Goal: Information Seeking & Learning: Learn about a topic

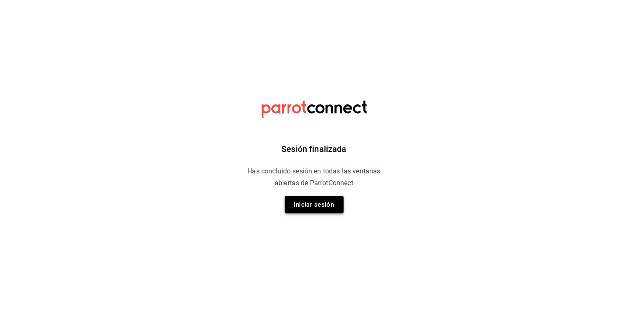
click at [335, 209] on button "Iniciar sesión" at bounding box center [314, 205] width 59 height 18
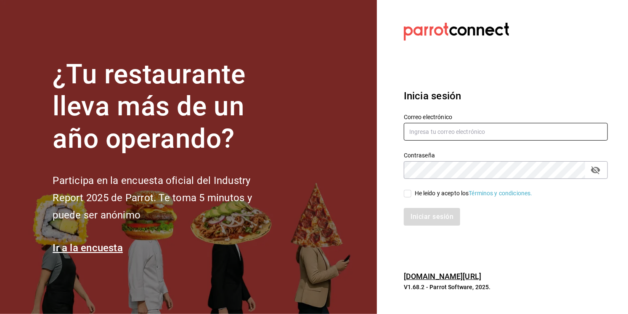
type input "[EMAIL_ADDRESS][DOMAIN_NAME]"
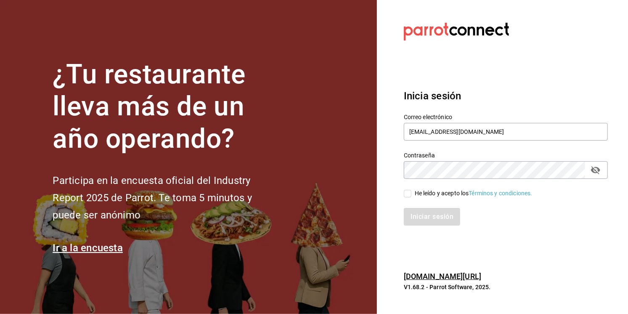
click at [431, 190] on div "He leído y acepto los Términos y condiciones." at bounding box center [474, 193] width 118 height 9
click at [411, 190] on input "He leído y acepto los Términos y condiciones." at bounding box center [408, 194] width 8 height 8
checkbox input "true"
click at [423, 209] on button "Iniciar sesión" at bounding box center [432, 217] width 57 height 18
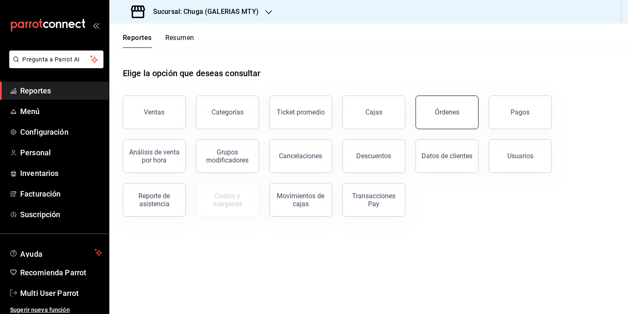
click at [442, 104] on button "Órdenes" at bounding box center [447, 112] width 63 height 34
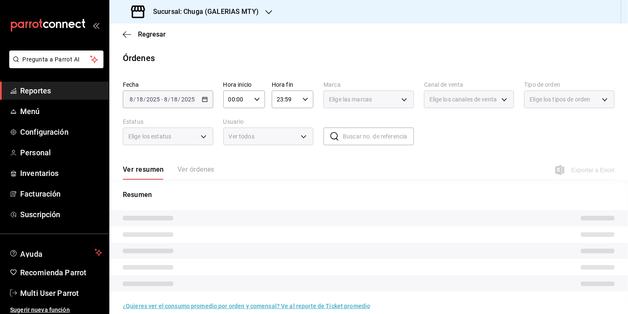
click at [241, 11] on h3 "Sucursal: Chuga (GALERIAS MTY)" at bounding box center [202, 12] width 112 height 10
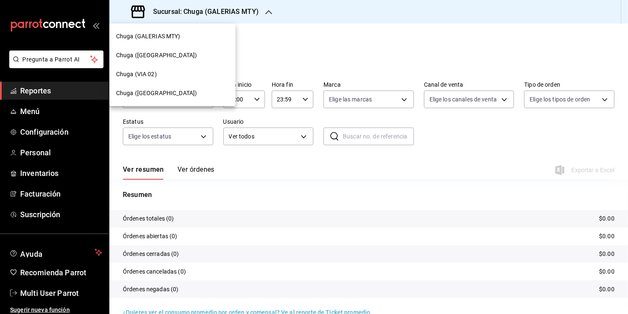
click at [172, 94] on span "Chuga (PLAZA ELLION)" at bounding box center [156, 93] width 81 height 9
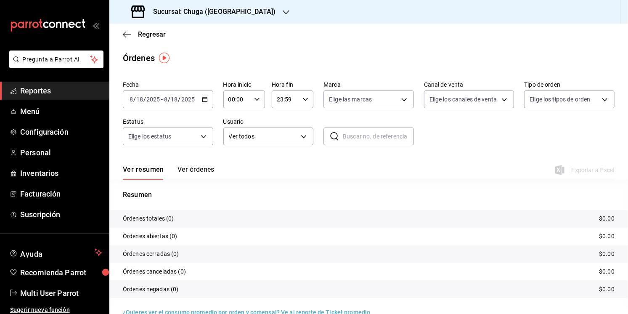
click at [204, 99] on icon "button" at bounding box center [205, 99] width 6 height 6
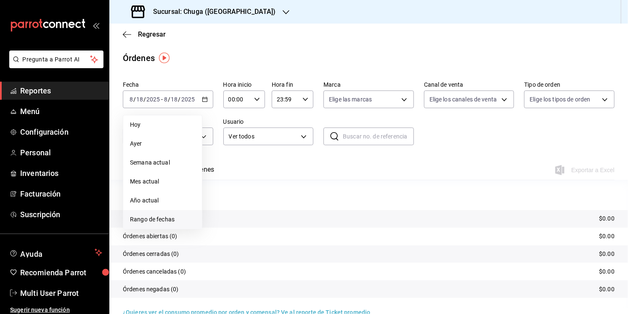
click at [153, 217] on span "Rango de fechas" at bounding box center [162, 219] width 65 height 9
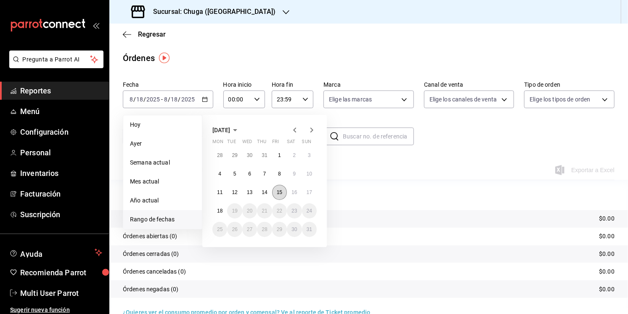
click at [277, 191] on abbr "15" at bounding box center [279, 192] width 5 height 6
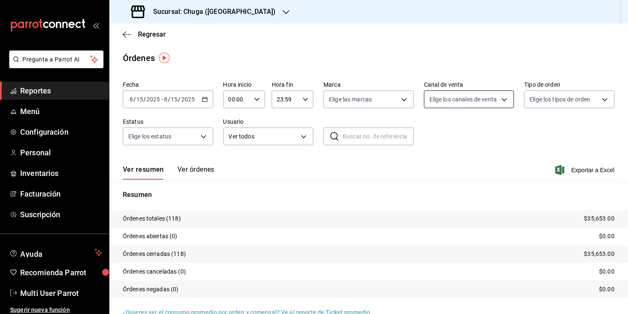
click at [463, 102] on body "Pregunta a Parrot AI Reportes Menú Configuración Personal Inventarios Facturaci…" at bounding box center [314, 157] width 628 height 314
click at [459, 158] on span "Punto de venta" at bounding box center [479, 160] width 64 height 9
type input "PARROT"
checkbox input "true"
click at [537, 134] on div at bounding box center [314, 157] width 628 height 314
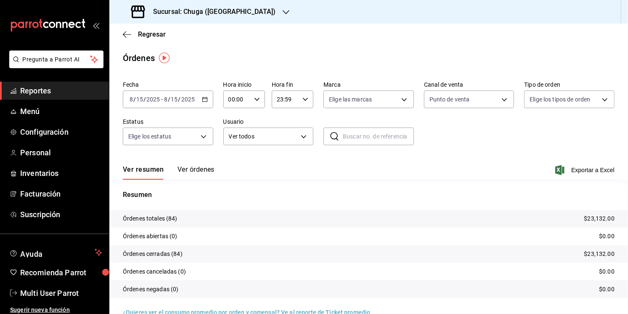
click at [596, 217] on p "$23,132.00" at bounding box center [599, 218] width 30 height 9
copy p "23,132.00"
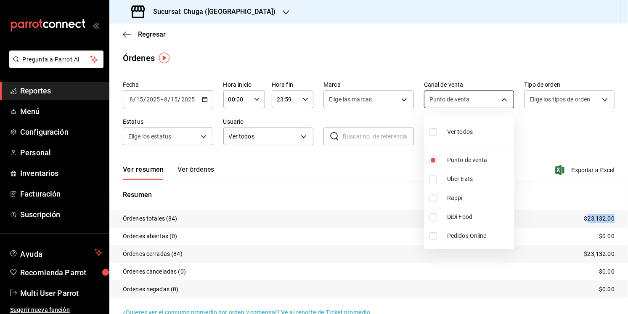
click at [459, 106] on body "Pregunta a Parrot AI Reportes Menú Configuración Personal Inventarios Facturaci…" at bounding box center [314, 157] width 628 height 314
click at [451, 180] on span "Uber Eats" at bounding box center [479, 179] width 64 height 9
type input "PARROT,UBER_EATS"
checkbox input "true"
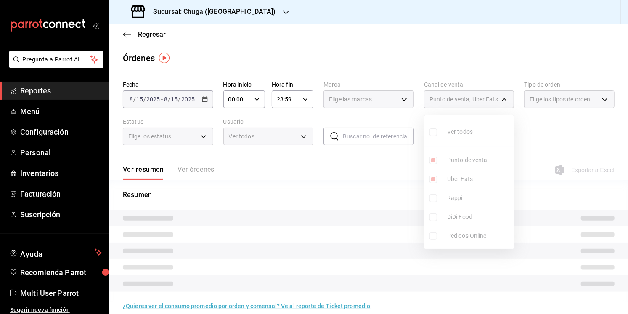
click at [456, 157] on ul "Ver todos Punto de venta Uber Eats Rappi DiDi Food Pedidos Online" at bounding box center [469, 181] width 90 height 133
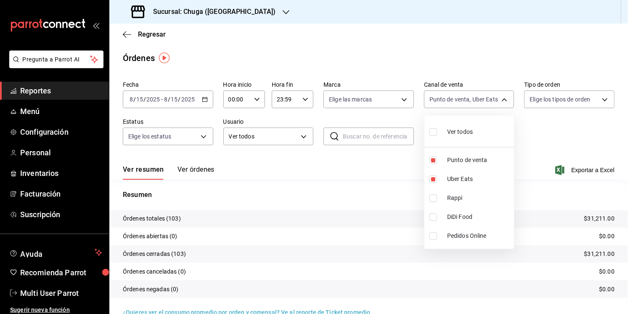
click at [456, 157] on span "Punto de venta" at bounding box center [479, 160] width 64 height 9
type input "UBER_EATS"
checkbox input "false"
click at [556, 252] on div at bounding box center [314, 157] width 628 height 314
click at [604, 220] on p "$8,079.00" at bounding box center [601, 218] width 27 height 9
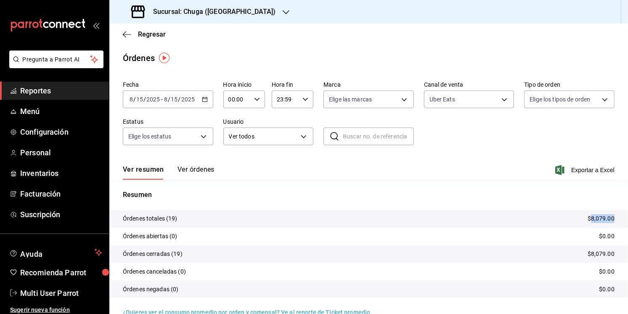
click at [604, 220] on p "$8,079.00" at bounding box center [601, 218] width 27 height 9
copy p "8,079.00"
click at [463, 95] on body "Pregunta a Parrot AI Reportes Menú Configuración Personal Inventarios Facturaci…" at bounding box center [314, 157] width 628 height 314
click at [451, 201] on span "Rappi" at bounding box center [479, 197] width 64 height 9
type input "UBER_EATS,RAPPI"
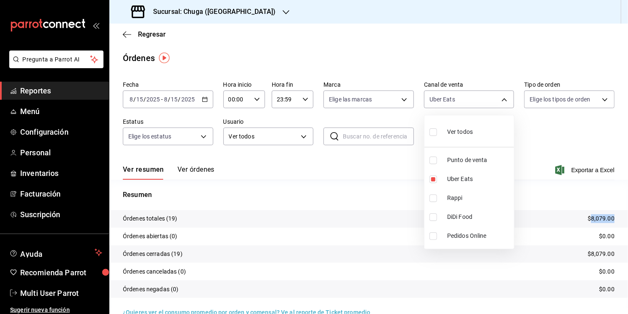
checkbox input "true"
click at [458, 172] on li "Uber Eats" at bounding box center [469, 178] width 90 height 19
type input "RAPPI"
checkbox input "false"
click at [358, 196] on div at bounding box center [314, 157] width 628 height 314
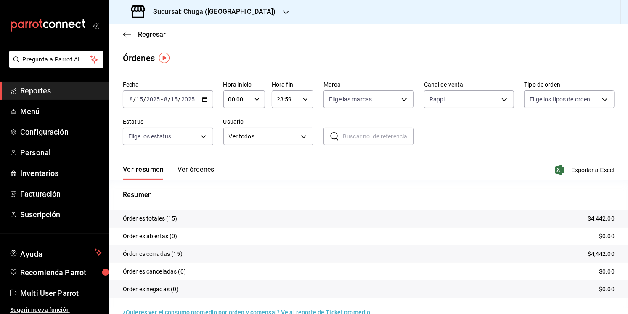
click at [602, 218] on p "$4,442.00" at bounding box center [601, 218] width 27 height 9
copy p "4,442.00"
click at [177, 101] on input "15" at bounding box center [175, 99] width 8 height 7
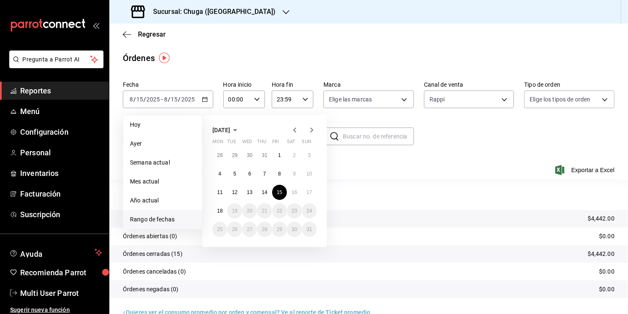
click at [287, 196] on div "28 29 30 31 1 2 3 4 5 6 7 8 9 10 11 12 13 14 15 16 17 18 19 20 21 22 23 24 25 2…" at bounding box center [264, 192] width 104 height 89
click at [291, 191] on abbr "16" at bounding box center [293, 192] width 5 height 6
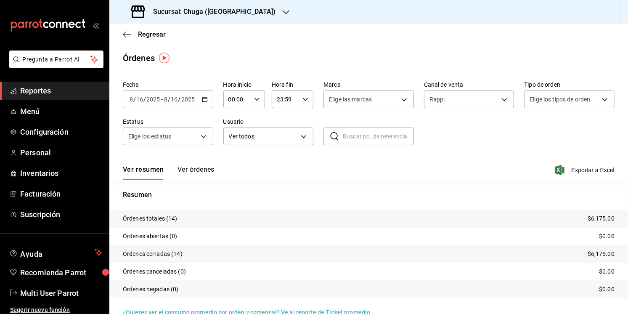
click at [606, 212] on tr "Órdenes totales (14) $6,175.00" at bounding box center [368, 219] width 519 height 18
click at [601, 217] on p "$6,175.00" at bounding box center [601, 218] width 27 height 9
copy p "6,175.00"
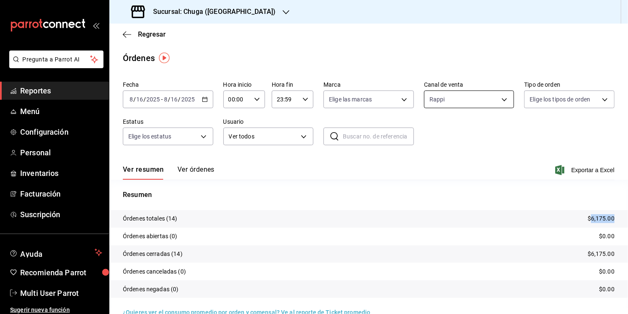
click at [454, 97] on body "Pregunta a Parrot AI Reportes Menú Configuración Personal Inventarios Facturaci…" at bounding box center [314, 157] width 628 height 314
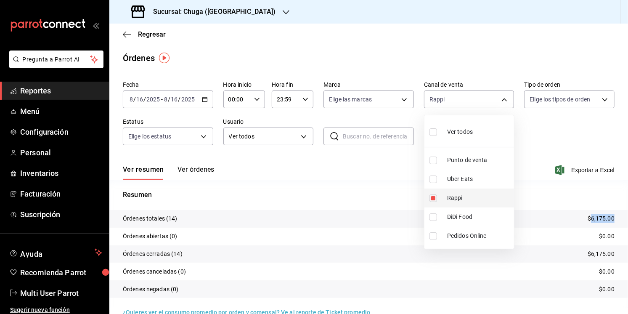
click at [470, 189] on li "Rappi" at bounding box center [469, 197] width 90 height 19
checkbox input "false"
click at [463, 176] on span "Uber Eats" at bounding box center [479, 179] width 64 height 9
type input "UBER_EATS"
checkbox input "true"
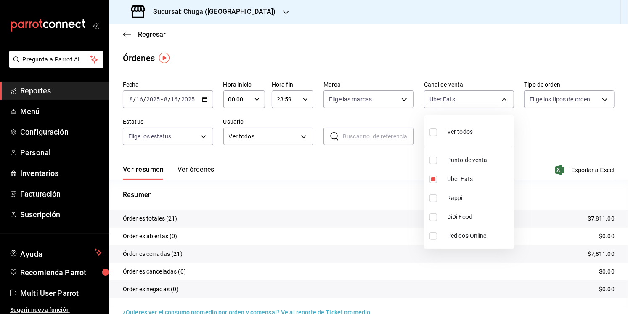
click at [538, 152] on div at bounding box center [314, 157] width 628 height 314
click at [599, 208] on div "Resumen Órdenes totales (21) $7,811.00 Órdenes abiertas (0) $0.00 Órdenes cerra…" at bounding box center [368, 249] width 519 height 118
click at [600, 223] on tr "Órdenes totales (21) $7,811.00" at bounding box center [368, 219] width 519 height 18
click at [601, 212] on tr "Órdenes totales (21) $7,811.00" at bounding box center [368, 219] width 519 height 18
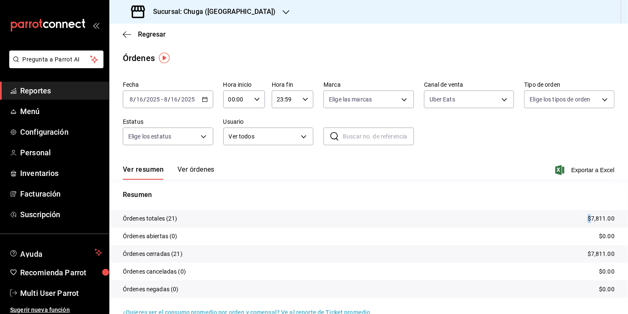
click at [601, 212] on tr "Órdenes totales (21) $7,811.00" at bounding box center [368, 219] width 519 height 18
click at [601, 215] on p "$7,811.00" at bounding box center [601, 218] width 27 height 9
copy p "7,811.00"
click at [444, 82] on label "Canal de venta" at bounding box center [469, 85] width 90 height 6
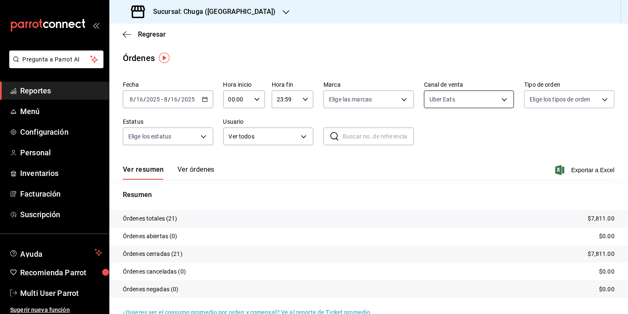
click at [444, 98] on body "Pregunta a Parrot AI Reportes Menú Configuración Personal Inventarios Facturaci…" at bounding box center [314, 157] width 628 height 314
click at [450, 157] on span "Punto de venta" at bounding box center [479, 160] width 64 height 9
type input "UBER_EATS,PARROT"
checkbox input "true"
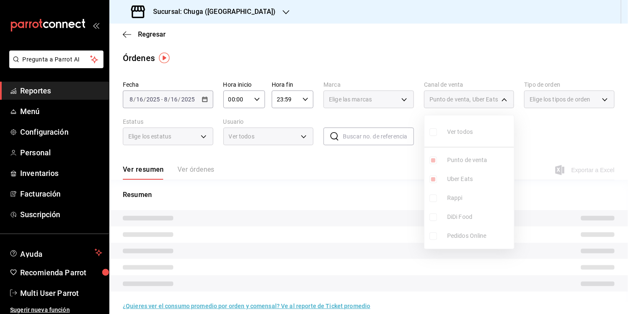
click at [453, 182] on span "Uber Eats" at bounding box center [479, 179] width 64 height 9
type input "PARROT"
checkbox input "false"
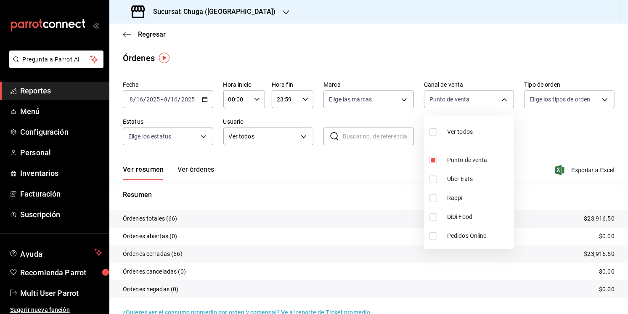
click at [333, 195] on div at bounding box center [314, 157] width 628 height 314
click at [601, 216] on p "$23,916.50" at bounding box center [599, 218] width 30 height 9
copy p "23,916.50"
click at [202, 101] on icon "button" at bounding box center [205, 99] width 6 height 6
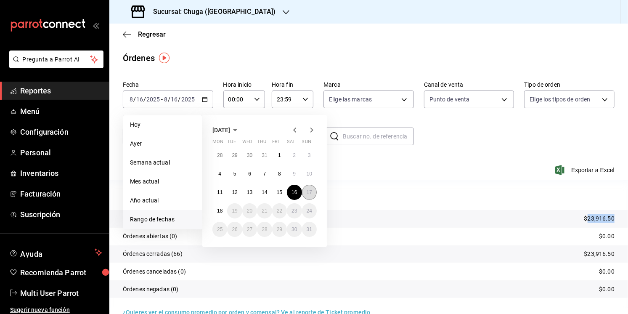
click at [312, 191] on button "17" at bounding box center [309, 192] width 15 height 15
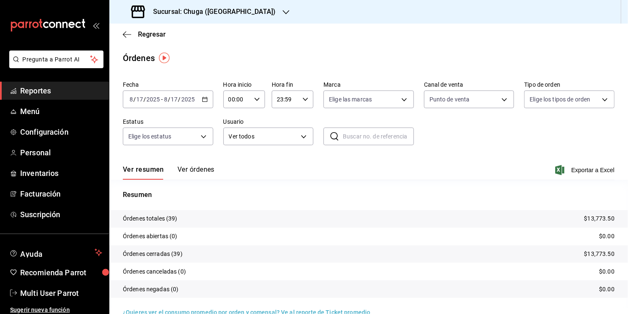
click at [555, 225] on tr "Órdenes totales (39) $13,773.50" at bounding box center [368, 219] width 519 height 18
click at [596, 219] on p "$13,773.50" at bounding box center [599, 218] width 30 height 9
copy p "13,773.50"
click at [481, 97] on body "Pregunta a Parrot AI Reportes Menú Configuración Personal Inventarios Facturaci…" at bounding box center [314, 157] width 628 height 314
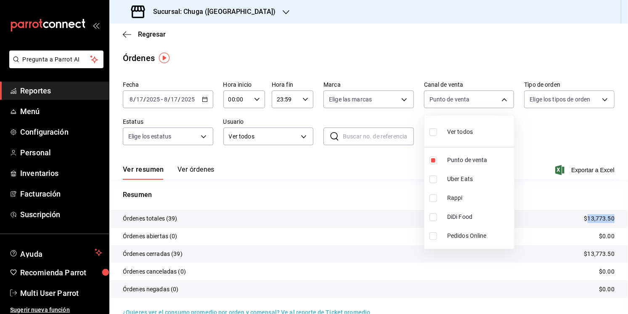
click at [492, 188] on li "Rappi" at bounding box center [469, 197] width 90 height 19
type input "PARROT,RAPPI"
checkbox input "true"
click at [473, 190] on li "Rappi" at bounding box center [469, 197] width 90 height 19
type input "PARROT"
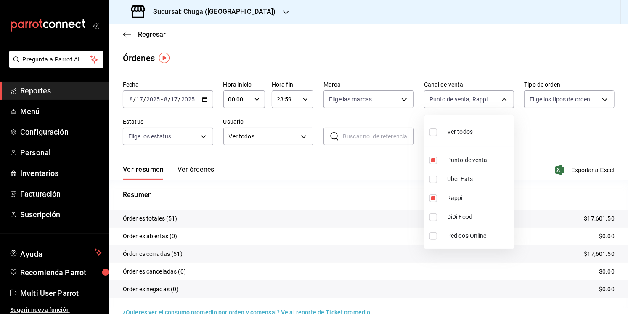
checkbox input "false"
click at [468, 165] on li "Punto de venta" at bounding box center [469, 160] width 90 height 19
checkbox input "false"
click at [465, 177] on span "Uber Eats" at bounding box center [479, 179] width 64 height 9
type input "UBER_EATS"
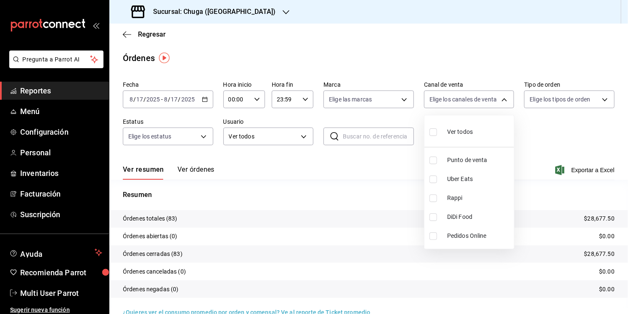
checkbox input "true"
click at [384, 185] on div at bounding box center [314, 157] width 628 height 314
click at [606, 219] on p "$11,076.00" at bounding box center [599, 218] width 30 height 9
click at [603, 219] on p "$11,076.00" at bounding box center [599, 218] width 30 height 9
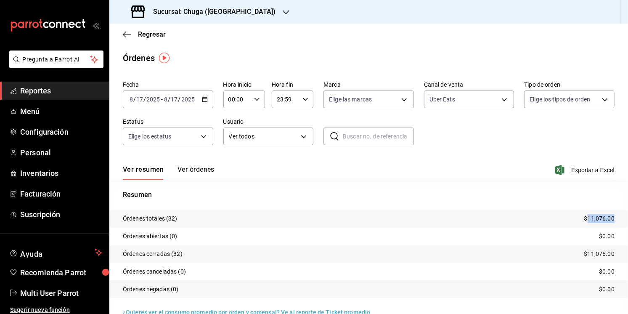
click at [603, 219] on p "$11,076.00" at bounding box center [599, 218] width 30 height 9
copy p "11,076.00"
click at [440, 98] on body "Pregunta a Parrot AI Reportes Menú Configuración Personal Inventarios Facturaci…" at bounding box center [314, 157] width 628 height 314
click at [461, 191] on li "Rappi" at bounding box center [469, 197] width 90 height 19
type input "UBER_EATS,RAPPI"
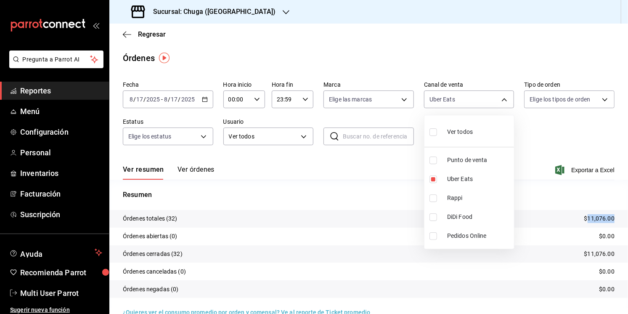
checkbox input "true"
click at [461, 182] on span "Uber Eats" at bounding box center [479, 179] width 64 height 9
type input "RAPPI"
checkbox input "false"
click at [381, 191] on div at bounding box center [314, 157] width 628 height 314
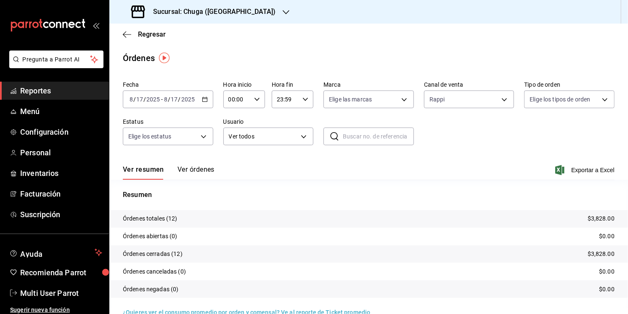
click at [604, 218] on p "$3,828.00" at bounding box center [601, 218] width 27 height 9
copy p "3,828.00"
click at [184, 18] on div "Sucursal: Chuga (PLAZA ELLION)" at bounding box center [204, 12] width 177 height 24
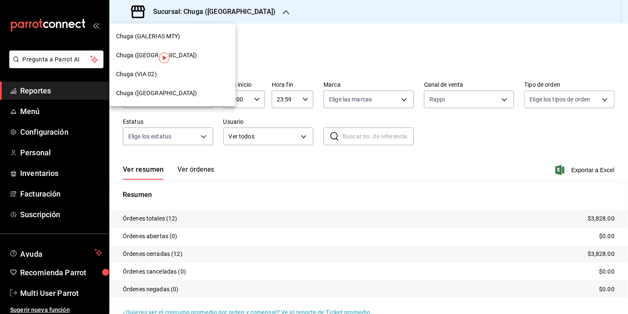
click at [171, 74] on div "Chuga (VIA 02)" at bounding box center [172, 74] width 113 height 9
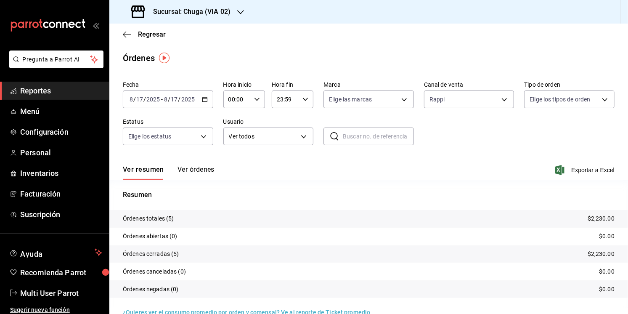
click at [174, 106] on div "2025-08-17 8 / 17 / 2025 - 2025-08-17 8 / 17 / 2025" at bounding box center [168, 99] width 90 height 18
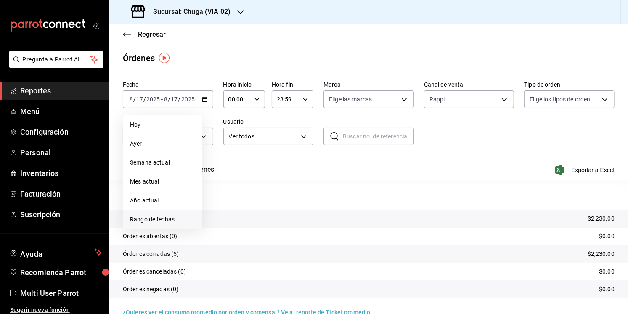
click at [148, 215] on span "Rango de fechas" at bounding box center [162, 219] width 65 height 9
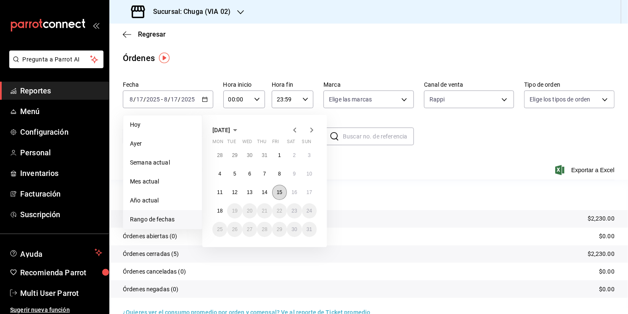
click at [277, 193] on abbr "15" at bounding box center [279, 192] width 5 height 6
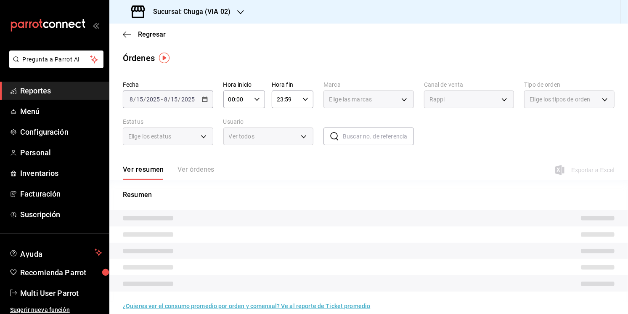
click at [276, 193] on p "Resumen" at bounding box center [369, 195] width 492 height 10
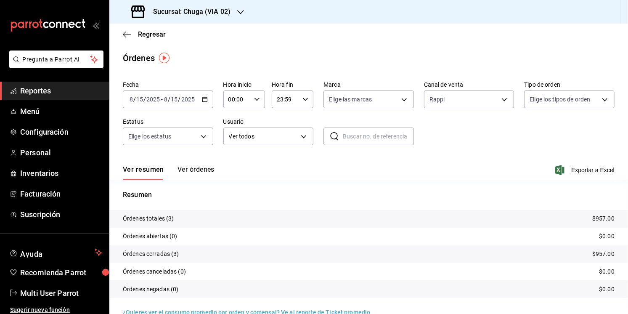
click at [606, 215] on p "$957.00" at bounding box center [603, 218] width 22 height 9
copy p "957.00"
click at [442, 94] on body "Pregunta a Parrot AI Reportes Menú Configuración Personal Inventarios Facturaci…" at bounding box center [314, 157] width 628 height 314
click at [460, 184] on li "Uber Eats" at bounding box center [469, 178] width 90 height 19
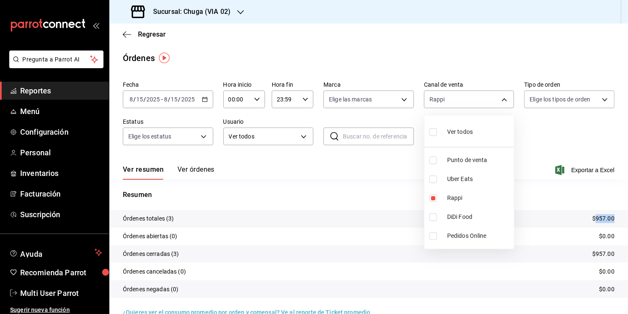
type input "RAPPI,UBER_EATS"
checkbox input "true"
click at [457, 194] on span "Rappi" at bounding box center [479, 197] width 64 height 9
type input "UBER_EATS"
checkbox input "false"
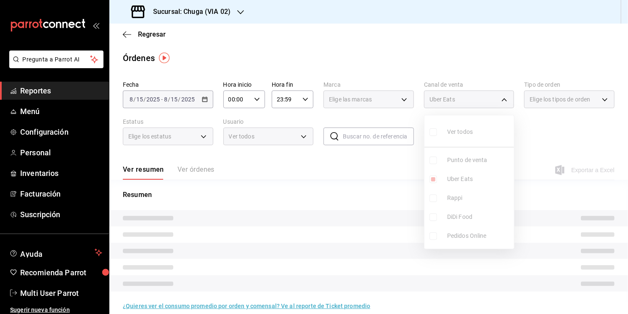
click at [351, 180] on div at bounding box center [314, 157] width 628 height 314
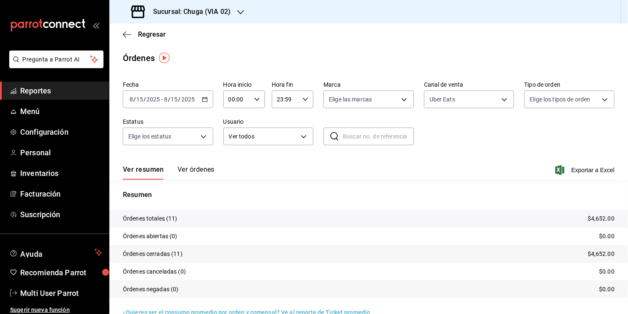
click at [597, 220] on p "$4,652.00" at bounding box center [601, 218] width 27 height 9
click at [474, 102] on body "Pregunta a Parrot AI Reportes Menú Configuración Personal Inventarios Facturaci…" at bounding box center [314, 157] width 628 height 314
click at [469, 160] on span "Punto de venta" at bounding box center [479, 160] width 64 height 9
type input "UBER_EATS,PARROT"
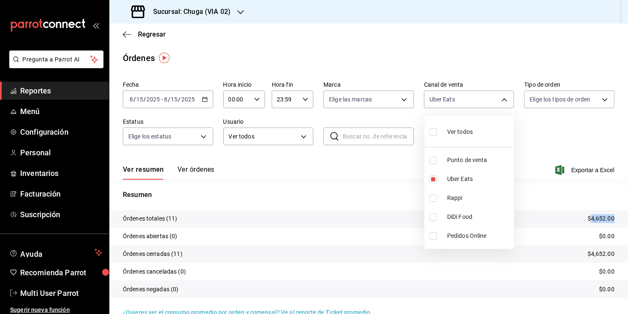
checkbox input "true"
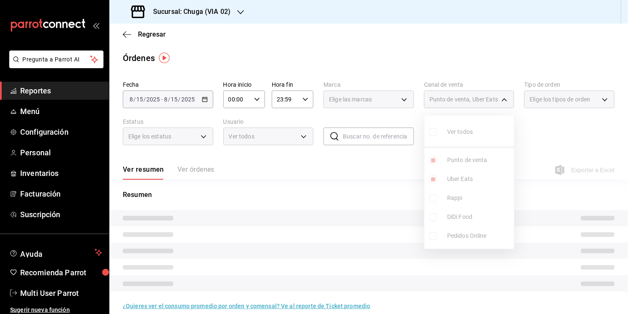
click at [466, 179] on ul "Ver todos Punto de venta Uber Eats Rappi DiDi Food Pedidos Online" at bounding box center [469, 181] width 90 height 133
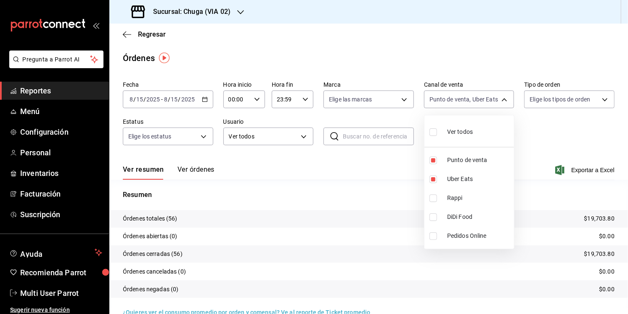
click at [466, 179] on span "Uber Eats" at bounding box center [479, 179] width 64 height 9
type input "PARROT"
checkbox input "false"
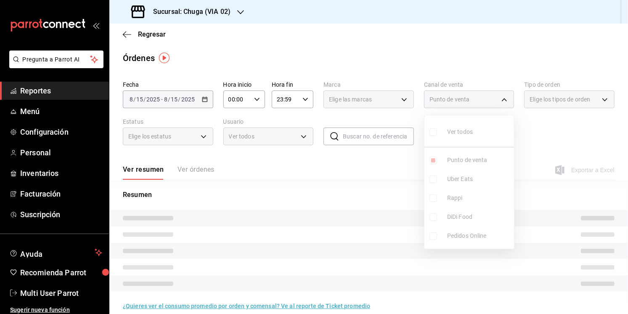
click at [362, 181] on div at bounding box center [314, 157] width 628 height 314
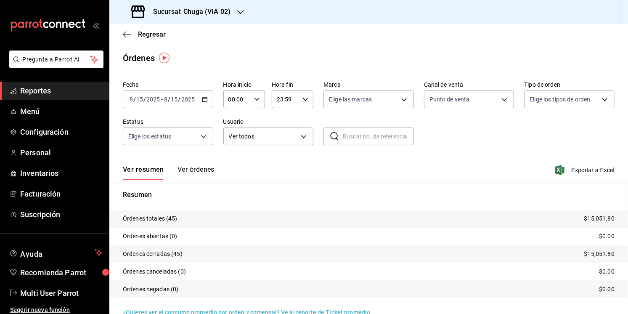
click at [597, 216] on p "$15,051.80" at bounding box center [599, 218] width 30 height 9
click at [169, 108] on div "Fecha 2025-08-15 8 / 15 / 2025 - 2025-08-15 8 / 15 / 2025 Hora inicio 00:00 Hor…" at bounding box center [369, 116] width 492 height 77
click at [173, 95] on div "2025-08-15 8 / 15 / 2025 - 2025-08-15 8 / 15 / 2025" at bounding box center [168, 99] width 90 height 18
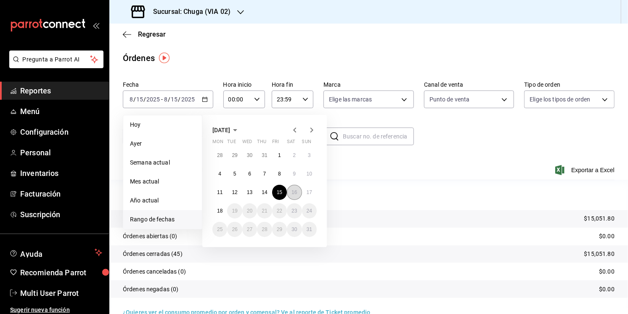
click at [289, 194] on button "16" at bounding box center [294, 192] width 15 height 15
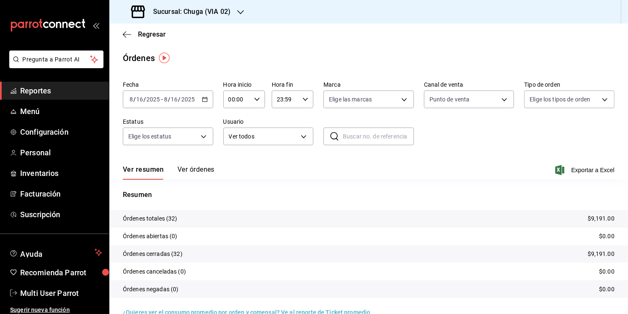
click at [596, 219] on p "$9,191.00" at bounding box center [601, 218] width 27 height 9
click at [479, 109] on div "Fecha 2025-08-16 8 / 16 / 2025 - 2025-08-16 8 / 16 / 2025 Hora inicio 00:00 Hor…" at bounding box center [369, 116] width 492 height 77
click at [479, 106] on body "Pregunta a Parrot AI Reportes Menú Configuración Personal Inventarios Facturaci…" at bounding box center [314, 157] width 628 height 314
click at [478, 183] on span "Uber Eats" at bounding box center [479, 179] width 64 height 9
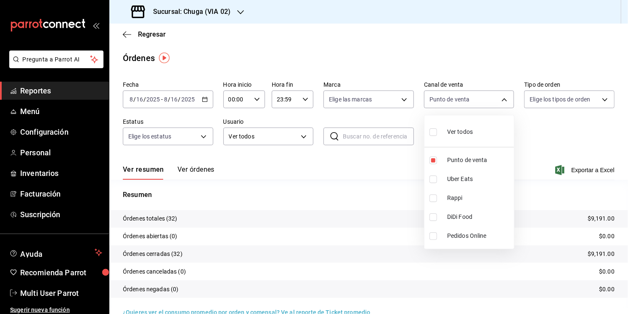
type input "PARROT,UBER_EATS"
checkbox input "true"
click at [474, 164] on span "Punto de venta" at bounding box center [479, 160] width 64 height 9
type input "UBER_EATS"
checkbox input "false"
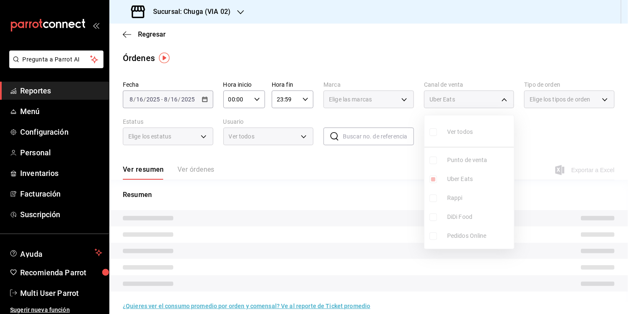
click at [317, 188] on div at bounding box center [314, 157] width 628 height 314
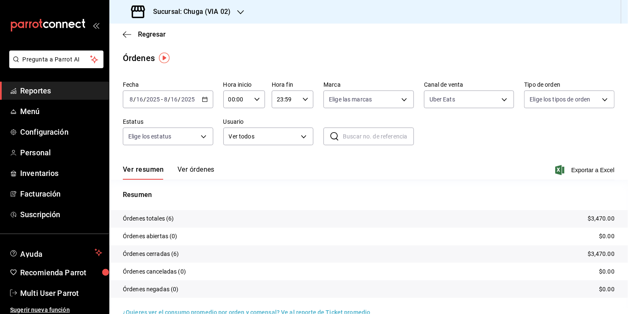
click at [590, 217] on p "$3,470.00" at bounding box center [601, 218] width 27 height 9
click at [473, 102] on body "Pregunta a Parrot AI Reportes Menú Configuración Personal Inventarios Facturaci…" at bounding box center [314, 157] width 628 height 314
click at [458, 195] on span "Rappi" at bounding box center [479, 197] width 64 height 9
type input "UBER_EATS,RAPPI"
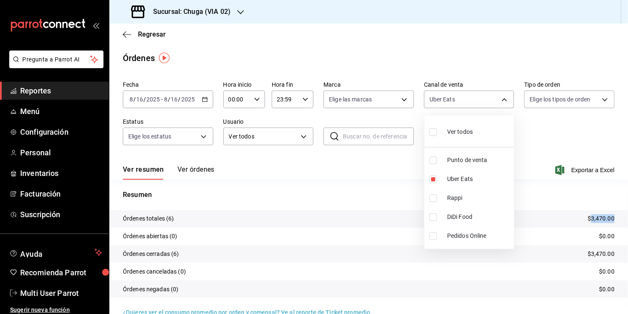
checkbox input "true"
click at [461, 183] on span "Uber Eats" at bounding box center [479, 179] width 64 height 9
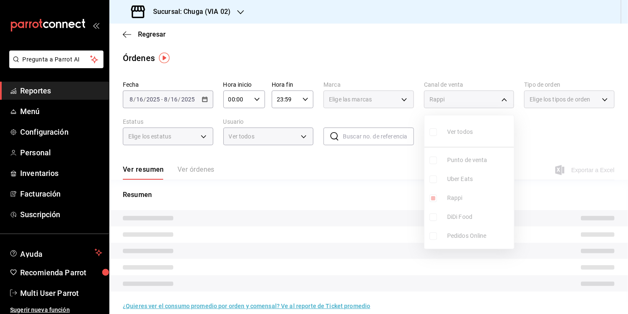
type input "RAPPI"
checkbox input "false"
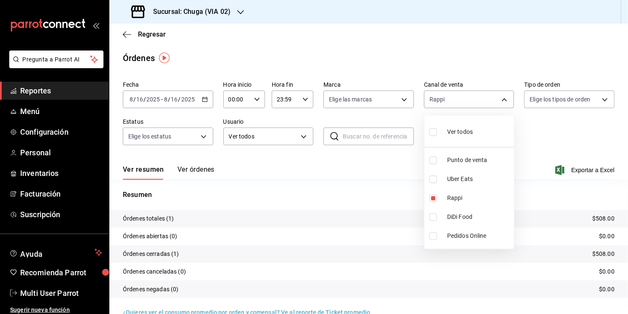
click at [343, 184] on div at bounding box center [314, 157] width 628 height 314
click at [602, 220] on p "$508.00" at bounding box center [603, 218] width 22 height 9
click at [186, 100] on input "2025" at bounding box center [188, 99] width 14 height 7
click at [183, 102] on input "2025" at bounding box center [188, 99] width 14 height 7
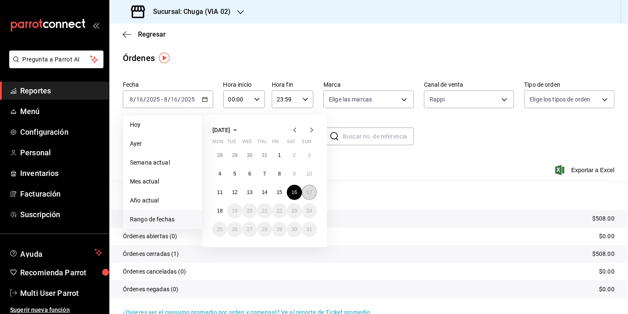
click at [307, 191] on abbr "17" at bounding box center [309, 192] width 5 height 6
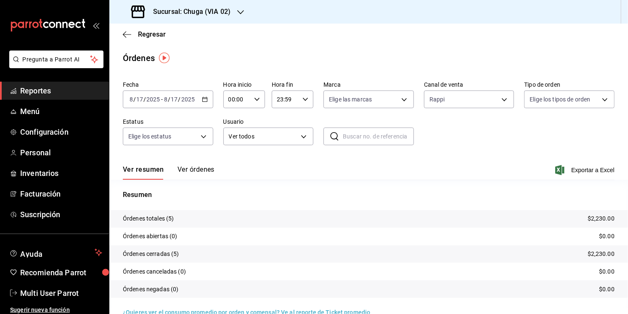
click at [602, 214] on p "$2,230.00" at bounding box center [601, 218] width 27 height 9
click at [463, 90] on body "Pregunta a Parrot AI Reportes Menú Configuración Personal Inventarios Facturaci…" at bounding box center [314, 157] width 628 height 314
click at [459, 180] on span "Uber Eats" at bounding box center [479, 179] width 64 height 9
type input "RAPPI,UBER_EATS"
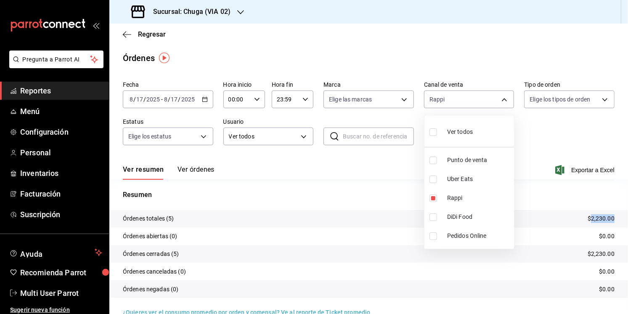
checkbox input "true"
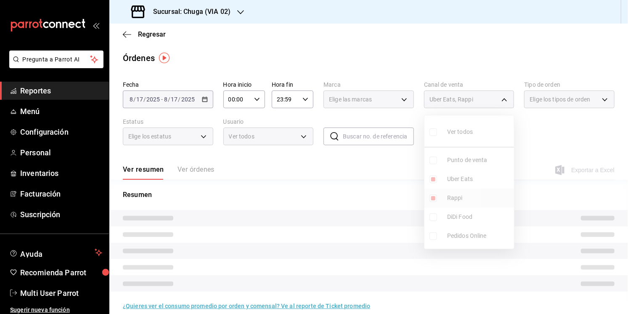
click at [458, 196] on span "Rappi" at bounding box center [479, 197] width 64 height 9
type input "UBER_EATS"
checkbox input "false"
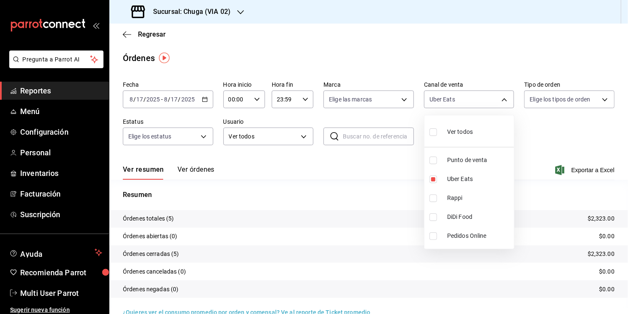
click at [318, 188] on div at bounding box center [314, 157] width 628 height 314
click at [593, 218] on p "$2,323.00" at bounding box center [601, 218] width 27 height 9
click at [482, 123] on div "Fecha 2025-08-17 8 / 17 / 2025 - 2025-08-17 8 / 17 / 2025 Hora inicio 00:00 Hor…" at bounding box center [369, 116] width 492 height 77
click at [479, 111] on div "Fecha 2025-08-17 8 / 17 / 2025 - 2025-08-17 8 / 17 / 2025 Hora inicio 00:00 Hor…" at bounding box center [369, 116] width 492 height 77
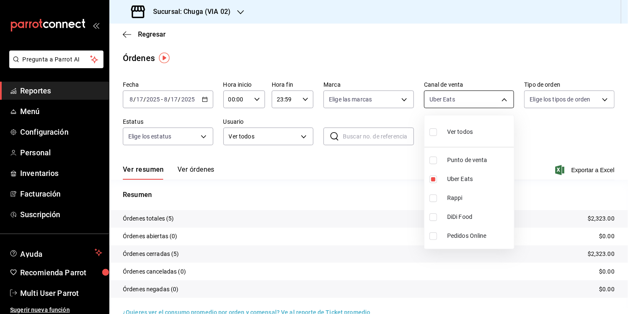
click at [479, 104] on body "Pregunta a Parrot AI Reportes Menú Configuración Personal Inventarios Facturaci…" at bounding box center [314, 157] width 628 height 314
click at [483, 156] on span "Punto de venta" at bounding box center [479, 160] width 64 height 9
type input "UBER_EATS,PARROT"
checkbox input "true"
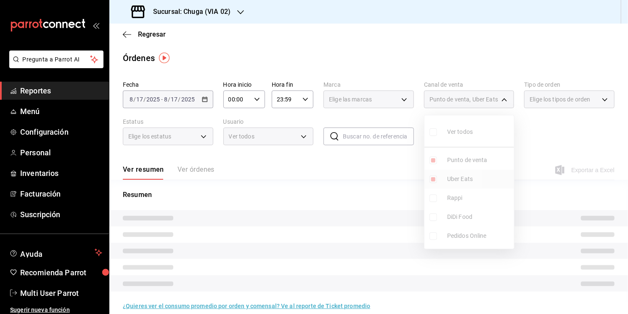
click at [467, 177] on span "Uber Eats" at bounding box center [479, 179] width 64 height 9
type input "PARROT"
checkbox input "false"
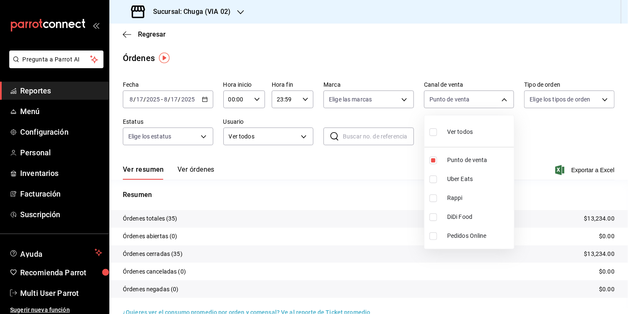
click at [359, 181] on div at bounding box center [314, 157] width 628 height 314
click at [606, 217] on p "$13,234.00" at bounding box center [599, 218] width 30 height 9
click at [185, 7] on h3 "Sucursal: Chuga (VIA 02)" at bounding box center [188, 12] width 84 height 10
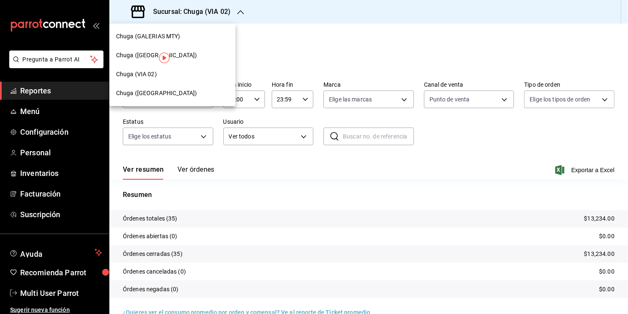
click at [177, 51] on div "Chuga (EL ROSARIO)" at bounding box center [172, 55] width 113 height 9
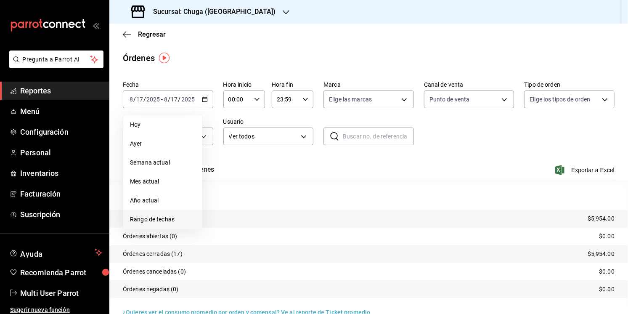
click at [157, 212] on li "Rango de fechas" at bounding box center [162, 219] width 79 height 19
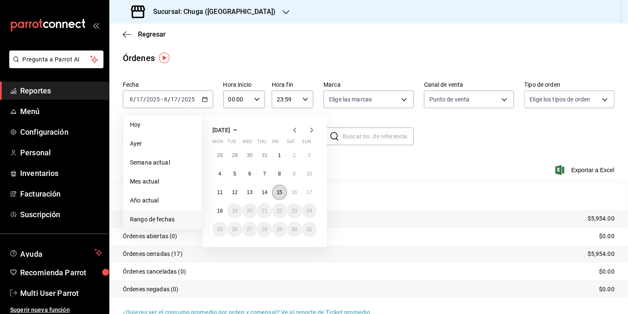
click at [281, 190] on abbr "15" at bounding box center [279, 192] width 5 height 6
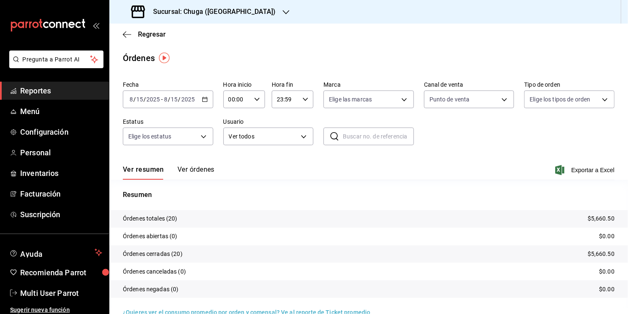
click at [597, 216] on p "$5,660.50" at bounding box center [601, 218] width 27 height 9
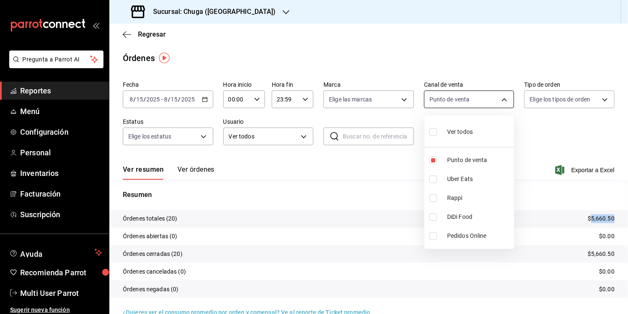
click at [442, 103] on body "Pregunta a Parrot AI Reportes Menú Configuración Personal Inventarios Facturaci…" at bounding box center [314, 157] width 628 height 314
click at [455, 176] on span "Uber Eats" at bounding box center [479, 179] width 64 height 9
type input "PARROT,UBER_EATS"
checkbox input "true"
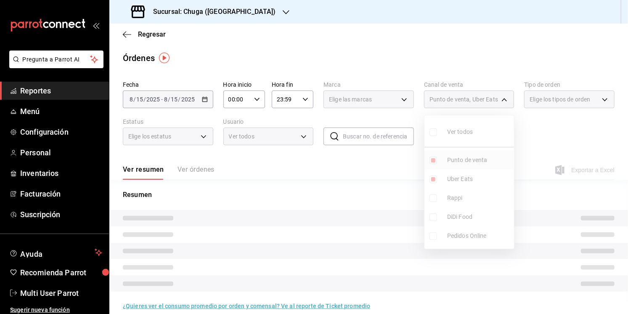
click at [454, 156] on span "Punto de venta" at bounding box center [479, 160] width 64 height 9
type input "UBER_EATS"
checkbox input "false"
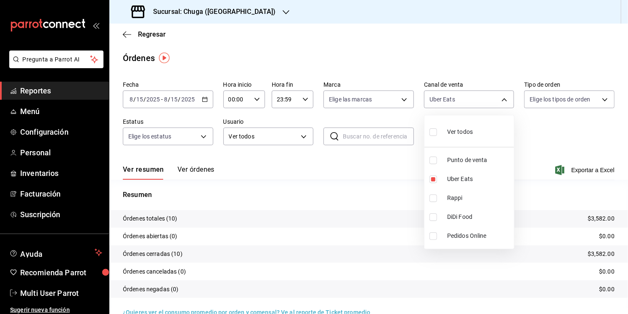
click at [337, 174] on div at bounding box center [314, 157] width 628 height 314
click at [601, 217] on p "$3,582.00" at bounding box center [601, 218] width 27 height 9
click at [487, 105] on body "Pregunta a Parrot AI Reportes Menú Configuración Personal Inventarios Facturaci…" at bounding box center [314, 157] width 628 height 314
click at [483, 195] on span "Rappi" at bounding box center [479, 197] width 64 height 9
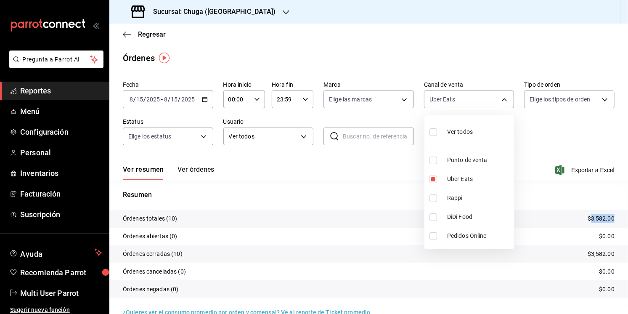
type input "UBER_EATS,RAPPI"
checkbox input "true"
click at [457, 172] on li "Uber Eats" at bounding box center [469, 178] width 90 height 19
type input "RAPPI"
checkbox input "false"
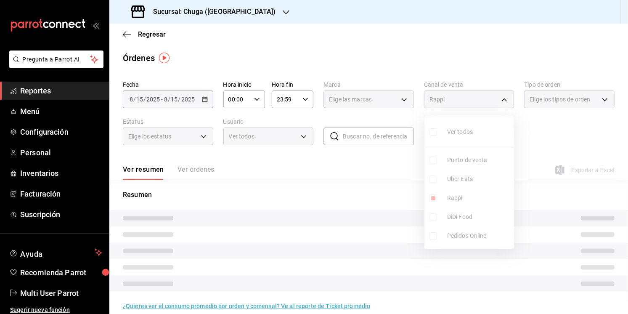
click at [354, 198] on div at bounding box center [314, 157] width 628 height 314
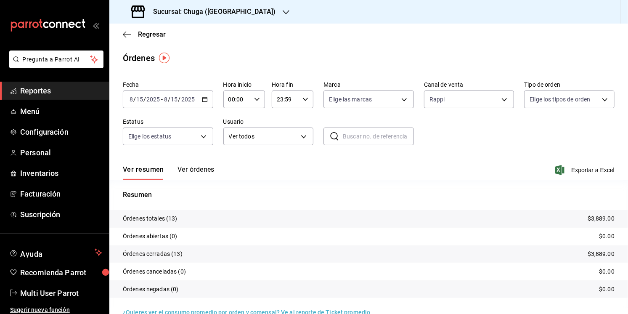
click at [601, 217] on p "$3,889.00" at bounding box center [601, 218] width 27 height 9
click at [162, 98] on span "-" at bounding box center [162, 99] width 2 height 7
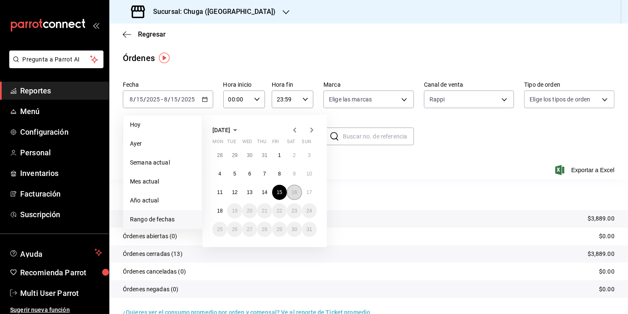
click at [295, 195] on button "16" at bounding box center [294, 192] width 15 height 15
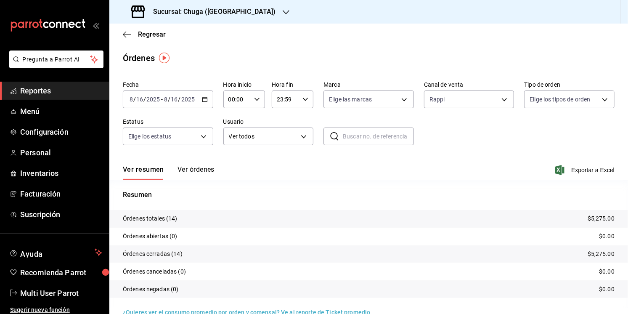
click at [408, 202] on div "Resumen Órdenes totales (14) $5,275.00 Órdenes abiertas (0) $0.00 Órdenes cerra…" at bounding box center [368, 249] width 519 height 118
click at [595, 216] on p "$5,275.00" at bounding box center [601, 218] width 27 height 9
click at [471, 110] on div "Fecha 2025-08-16 8 / 16 / 2025 - 2025-08-16 8 / 16 / 2025 Hora inicio 00:00 Hor…" at bounding box center [369, 116] width 492 height 77
click at [472, 98] on body "Pregunta a Parrot AI Reportes Menú Configuración Personal Inventarios Facturaci…" at bounding box center [314, 157] width 628 height 314
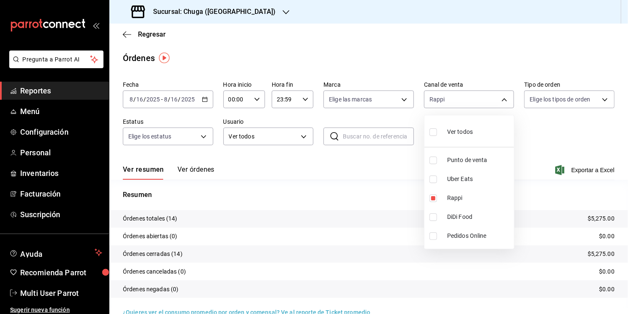
click at [463, 175] on span "Uber Eats" at bounding box center [479, 179] width 64 height 9
type input "RAPPI,UBER_EATS"
checkbox input "true"
click at [462, 195] on span "Rappi" at bounding box center [479, 197] width 64 height 9
type input "UBER_EATS"
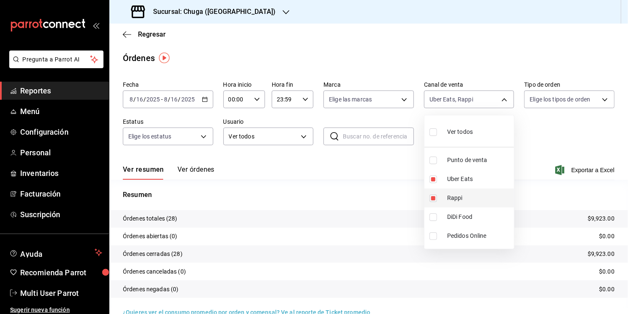
checkbox input "false"
click at [359, 196] on div at bounding box center [314, 157] width 628 height 314
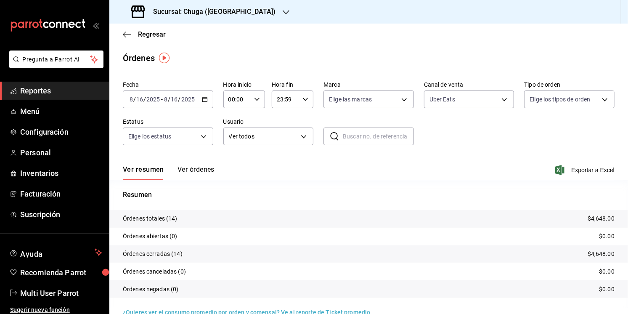
click at [601, 222] on p "$4,648.00" at bounding box center [601, 218] width 27 height 9
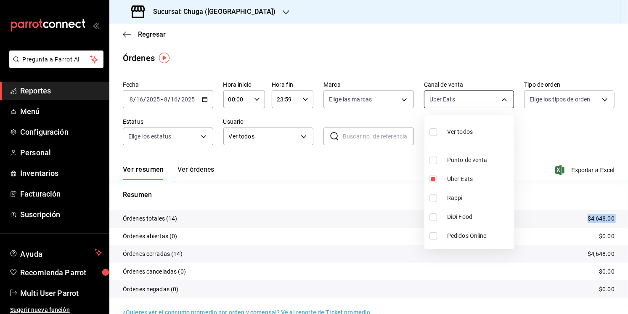
click at [452, 94] on body "Pregunta a Parrot AI Reportes Menú Configuración Personal Inventarios Facturaci…" at bounding box center [314, 157] width 628 height 314
click at [453, 157] on span "Punto de venta" at bounding box center [479, 160] width 64 height 9
type input "UBER_EATS,PARROT"
checkbox input "true"
click at [453, 183] on span "Uber Eats" at bounding box center [479, 179] width 64 height 9
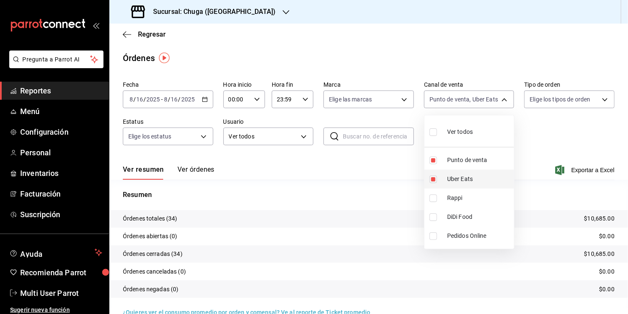
type input "PARROT"
checkbox input "false"
click at [365, 197] on div at bounding box center [314, 157] width 628 height 314
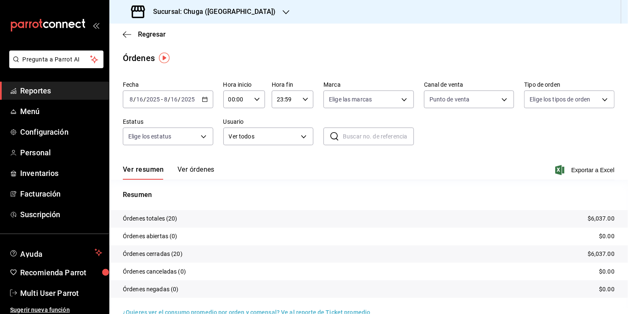
click at [604, 215] on p "$6,037.00" at bounding box center [601, 218] width 27 height 9
click at [176, 101] on input "16" at bounding box center [175, 99] width 8 height 7
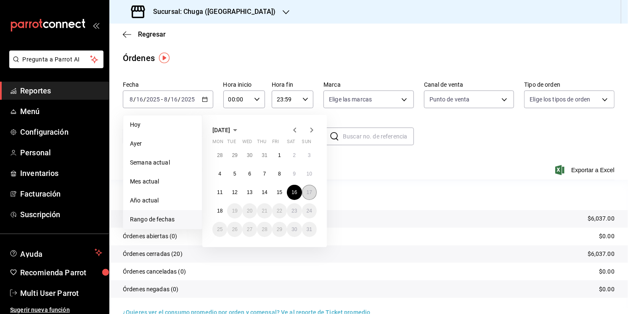
click at [312, 195] on button "17" at bounding box center [309, 192] width 15 height 15
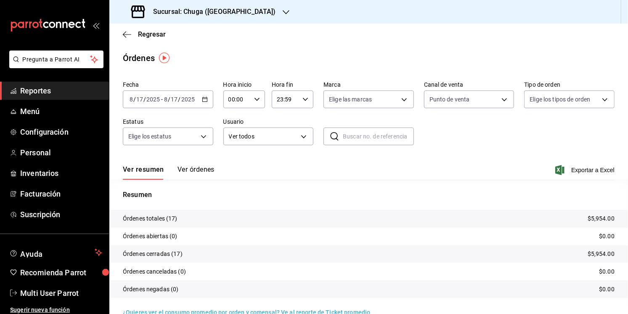
click at [501, 207] on div "Resumen Órdenes totales (17) $5,954.00 Órdenes abiertas (0) $0.00 Órdenes cerra…" at bounding box center [368, 249] width 519 height 118
click at [617, 214] on tr "Órdenes totales (17) $5,954.00" at bounding box center [368, 219] width 519 height 18
click at [603, 219] on p "$5,954.00" at bounding box center [601, 218] width 27 height 9
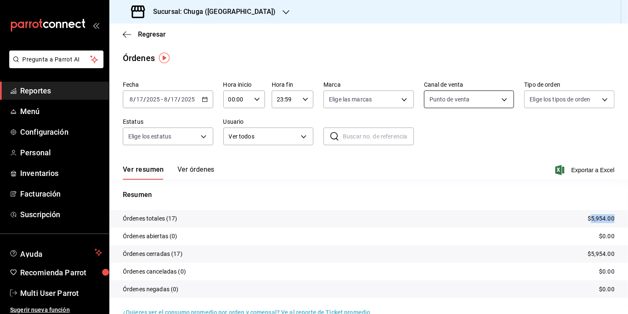
click at [447, 98] on body "Pregunta a Parrot AI Reportes Menú Configuración Personal Inventarios Facturaci…" at bounding box center [314, 157] width 628 height 314
click at [458, 183] on span "Uber Eats" at bounding box center [479, 179] width 64 height 9
type input "PARROT,UBER_EATS"
checkbox input "true"
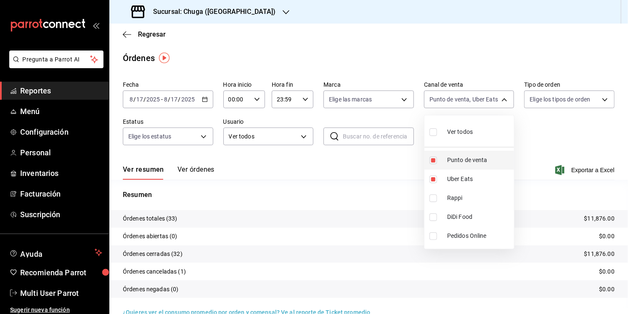
click at [459, 160] on span "Punto de venta" at bounding box center [479, 160] width 64 height 9
type input "UBER_EATS"
checkbox input "false"
click at [383, 185] on div at bounding box center [314, 157] width 628 height 314
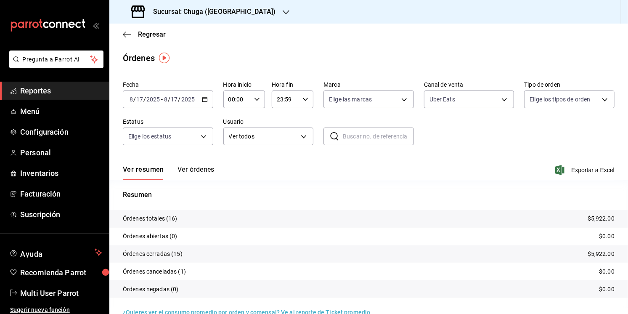
click at [594, 219] on p "$5,922.00" at bounding box center [601, 218] width 27 height 9
click at [480, 107] on body "Pregunta a Parrot AI Reportes Menú Configuración Personal Inventarios Facturaci…" at bounding box center [314, 157] width 628 height 314
click at [469, 201] on span "Rappi" at bounding box center [479, 197] width 64 height 9
type input "UBER_EATS,RAPPI"
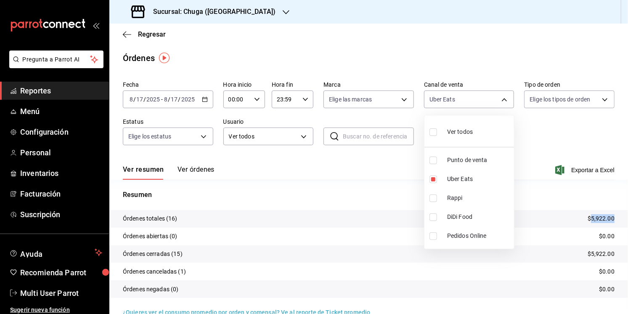
checkbox input "true"
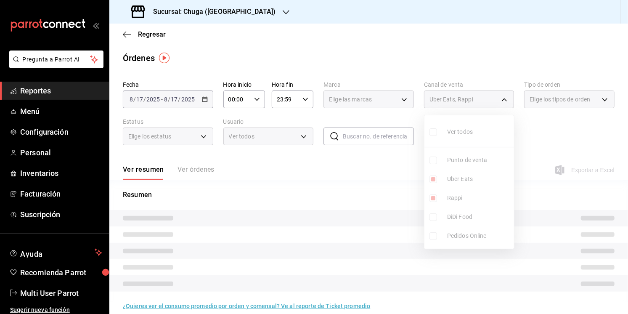
click at [465, 183] on ul "Ver todos Punto de venta Uber Eats Rappi DiDi Food Pedidos Online" at bounding box center [469, 181] width 90 height 133
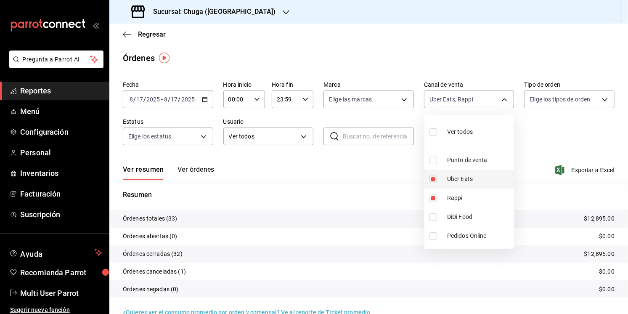
click at [443, 179] on li "Uber Eats" at bounding box center [469, 178] width 90 height 19
type input "RAPPI"
checkbox input "false"
click at [356, 201] on div at bounding box center [314, 157] width 628 height 314
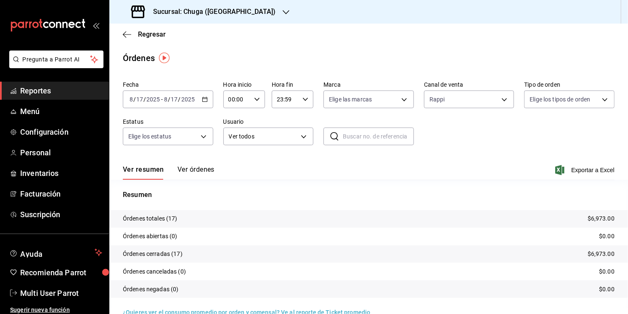
click at [599, 217] on p "$6,973.00" at bounding box center [601, 218] width 27 height 9
click at [175, 10] on h3 "Sucursal: Chuga (EL ROSARIO)" at bounding box center [211, 12] width 130 height 10
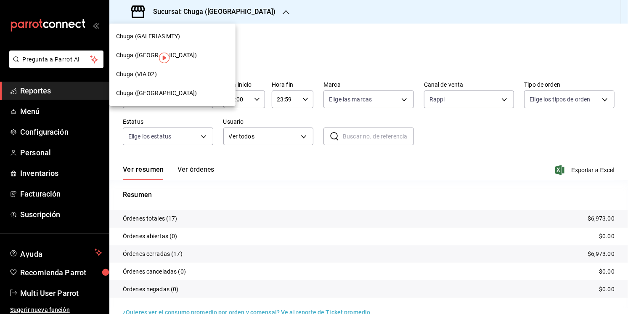
click at [163, 33] on span "Chuga (GALERIAS MTY)" at bounding box center [148, 36] width 64 height 9
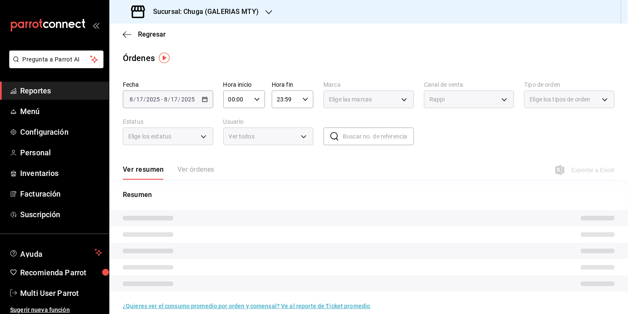
click at [175, 105] on div "2025-08-17 8 / 17 / 2025 - 2025-08-17 8 / 17 / 2025" at bounding box center [168, 99] width 90 height 18
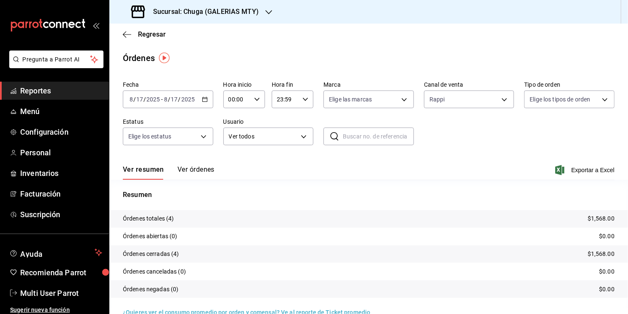
click at [176, 97] on input "17" at bounding box center [175, 99] width 8 height 7
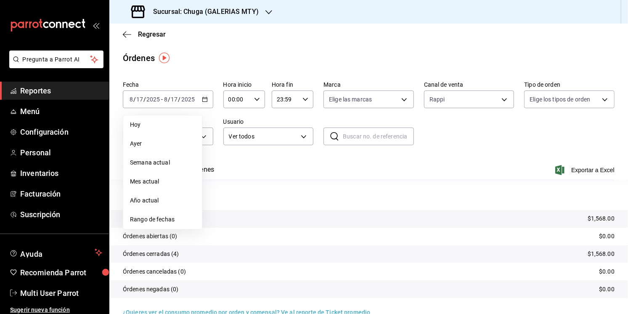
click at [145, 215] on span "Rango de fechas" at bounding box center [162, 219] width 65 height 9
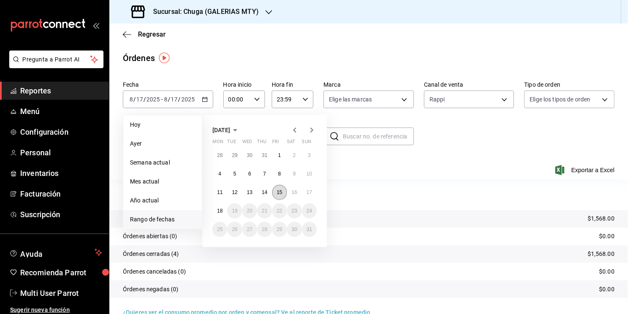
click at [277, 189] on abbr "15" at bounding box center [279, 192] width 5 height 6
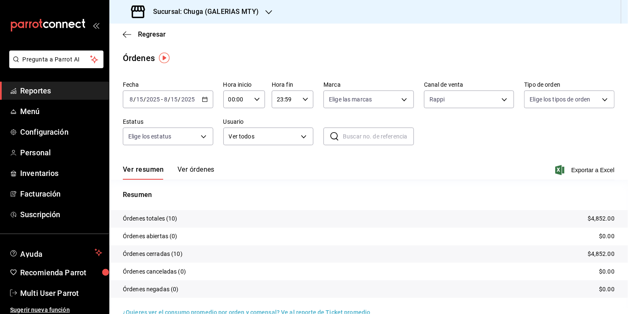
click at [595, 217] on p "$4,852.00" at bounding box center [601, 218] width 27 height 9
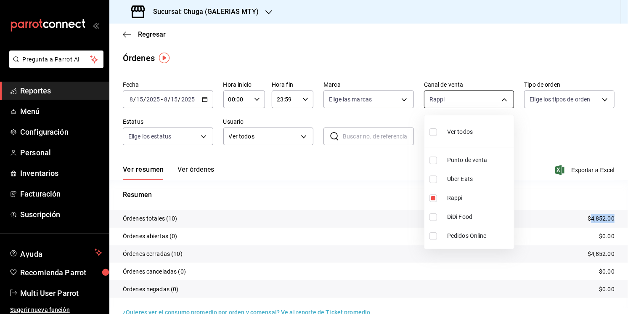
click at [440, 98] on body "Pregunta a Parrot AI Reportes Menú Configuración Personal Inventarios Facturaci…" at bounding box center [314, 157] width 628 height 314
click at [448, 196] on span "Rappi" at bounding box center [479, 197] width 64 height 9
checkbox input "false"
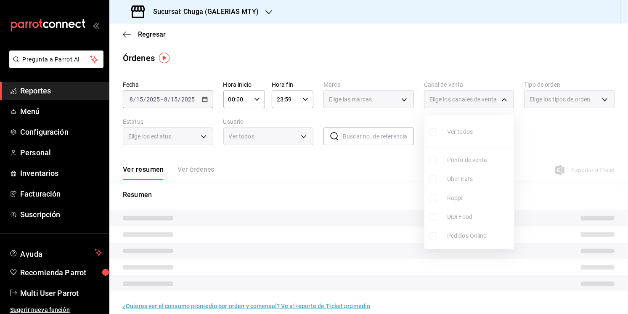
click at [450, 179] on span "Uber Eats" at bounding box center [479, 179] width 64 height 9
type input "UBER_EATS"
checkbox input "true"
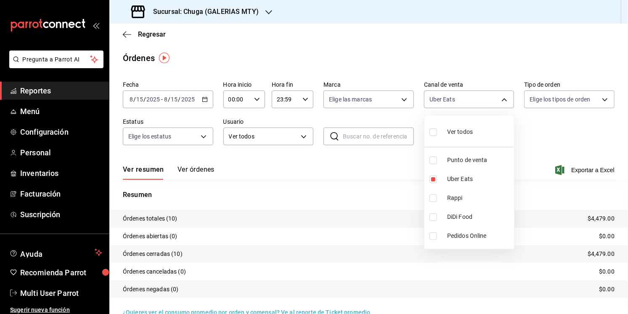
click at [341, 182] on div at bounding box center [314, 157] width 628 height 314
click at [603, 216] on p "$4,479.00" at bounding box center [601, 218] width 27 height 9
click at [465, 104] on body "Pregunta a Parrot AI Reportes Menú Configuración Personal Inventarios Facturaci…" at bounding box center [314, 157] width 628 height 314
click at [444, 170] on li "Uber Eats" at bounding box center [469, 178] width 90 height 19
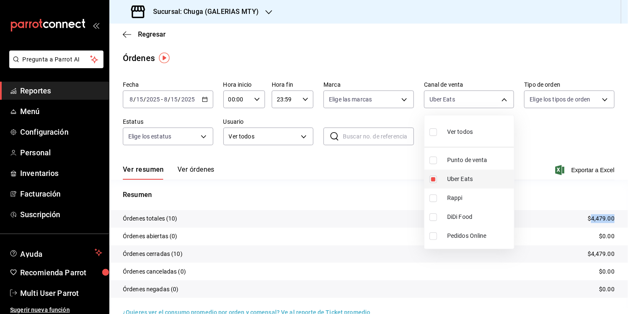
checkbox input "false"
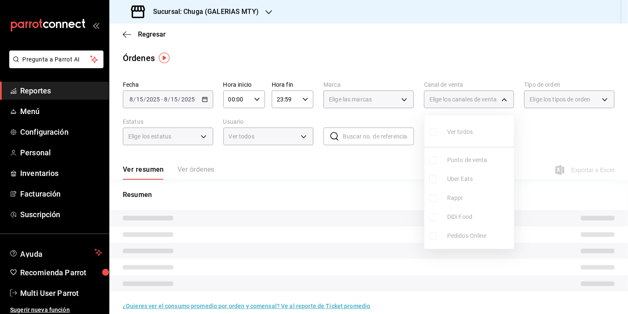
click at [448, 161] on span "Punto de venta" at bounding box center [479, 160] width 64 height 9
type input "PARROT"
checkbox input "true"
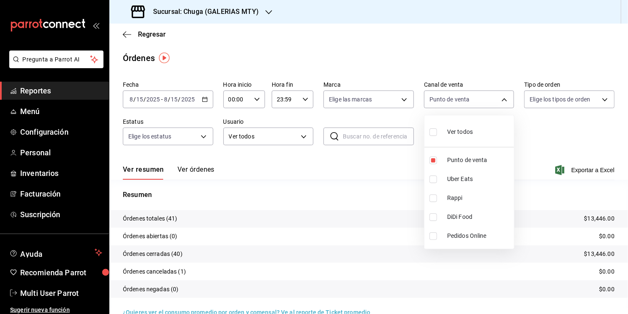
click at [367, 189] on div at bounding box center [314, 157] width 628 height 314
click at [598, 217] on p "$13,446.00" at bounding box center [599, 218] width 30 height 9
click at [159, 101] on input "2025" at bounding box center [153, 99] width 14 height 7
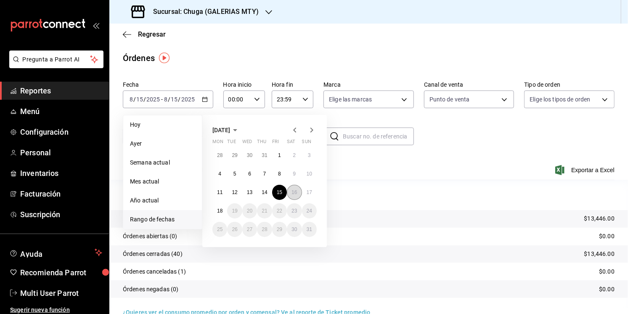
click at [292, 189] on abbr "16" at bounding box center [293, 192] width 5 height 6
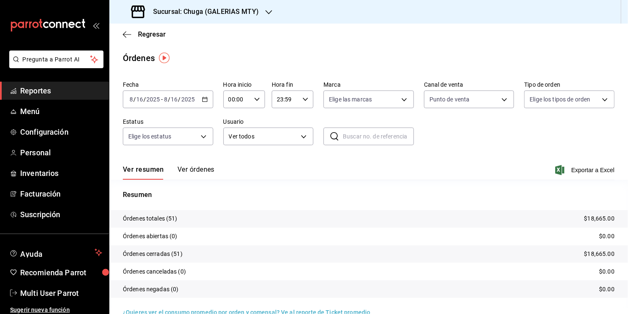
click at [413, 205] on div "Resumen Órdenes totales (51) $18,665.00 Órdenes abiertas (0) $0.00 Órdenes cerr…" at bounding box center [368, 249] width 519 height 118
click at [604, 217] on p "$18,665.00" at bounding box center [599, 218] width 30 height 9
click at [490, 108] on div "Fecha 2025-08-16 8 / 16 / 2025 - 2025-08-16 8 / 16 / 2025 Hora inicio 00:00 Hor…" at bounding box center [369, 116] width 492 height 77
click at [488, 107] on body "Pregunta a Parrot AI Reportes Menú Configuración Personal Inventarios Facturaci…" at bounding box center [314, 157] width 628 height 314
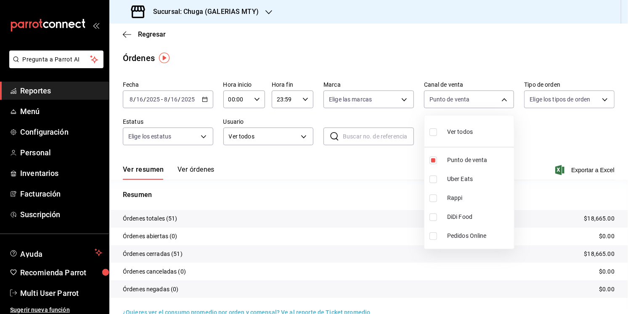
click at [482, 177] on span "Uber Eats" at bounding box center [479, 179] width 64 height 9
type input "PARROT,UBER_EATS"
checkbox input "true"
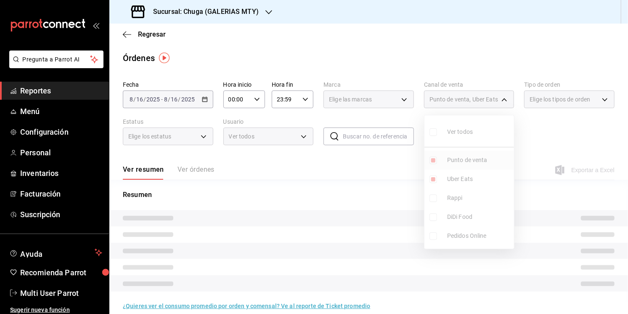
click at [478, 154] on li "Punto de venta" at bounding box center [469, 160] width 90 height 19
type input "UBER_EATS"
checkbox input "false"
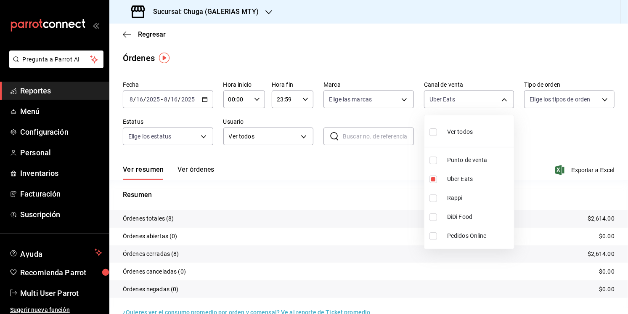
click at [337, 189] on div at bounding box center [314, 157] width 628 height 314
click at [598, 220] on p "$2,614.00" at bounding box center [601, 218] width 27 height 9
click at [426, 95] on body "Pregunta a Parrot AI Reportes Menú Configuración Personal Inventarios Facturaci…" at bounding box center [314, 157] width 628 height 314
click at [456, 183] on span "Uber Eats" at bounding box center [479, 179] width 64 height 9
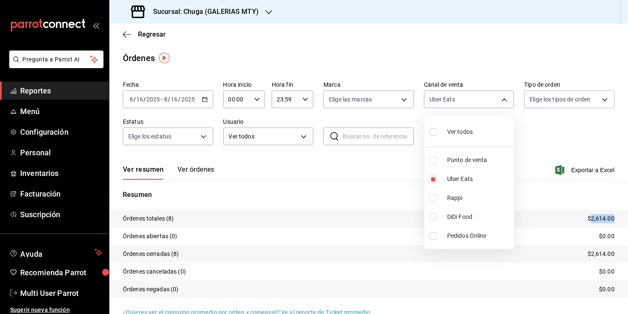
checkbox input "false"
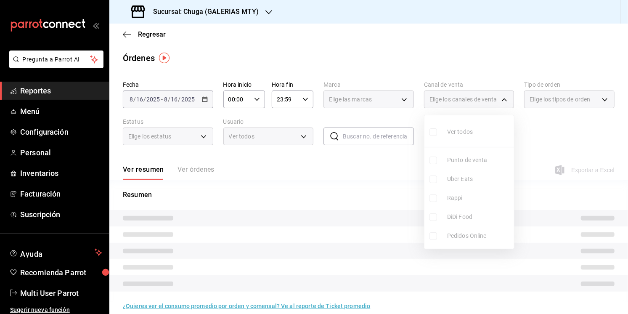
click at [456, 201] on span "Rappi" at bounding box center [479, 197] width 64 height 9
type input "RAPPI"
checkbox input "true"
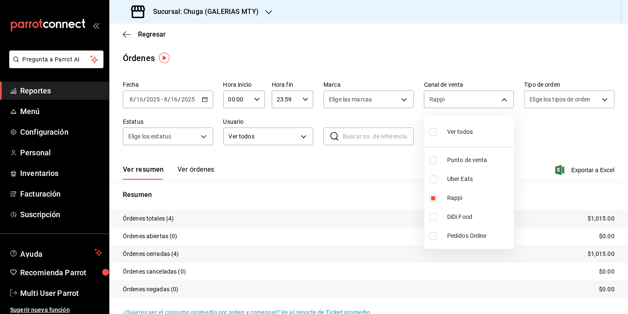
click at [357, 204] on div at bounding box center [314, 157] width 628 height 314
click at [591, 215] on p "$1,015.00" at bounding box center [601, 218] width 27 height 9
click at [174, 90] on div "2025-08-16 8 / 16 / 2025 - 2025-08-16 8 / 16 / 2025" at bounding box center [168, 99] width 90 height 18
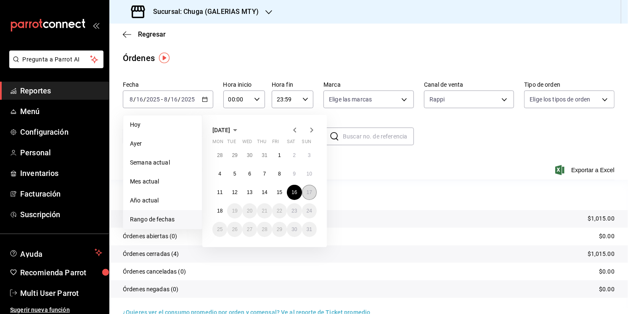
click at [311, 192] on abbr "17" at bounding box center [309, 192] width 5 height 6
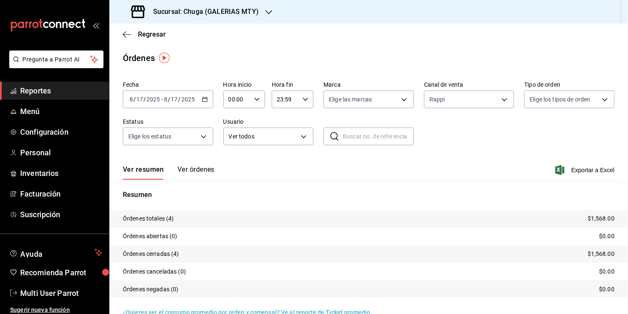
click at [431, 200] on div "Resumen Órdenes totales (4) $1,568.00 Órdenes abiertas (0) $0.00 Órdenes cerrad…" at bounding box center [368, 249] width 519 height 118
click at [602, 217] on p "$1,568.00" at bounding box center [601, 218] width 27 height 9
click at [437, 103] on body "Pregunta a Parrot AI Reportes Menú Configuración Personal Inventarios Facturaci…" at bounding box center [314, 157] width 628 height 314
click at [453, 180] on span "Uber Eats" at bounding box center [479, 179] width 64 height 9
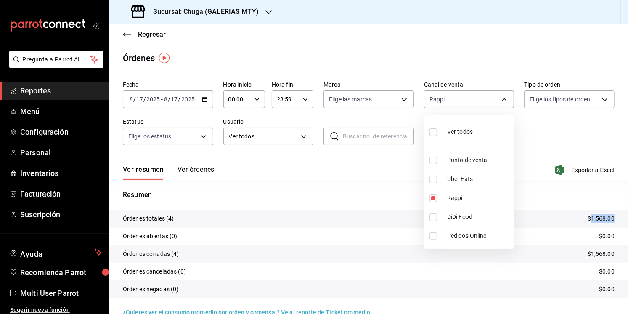
type input "RAPPI,UBER_EATS"
checkbox input "true"
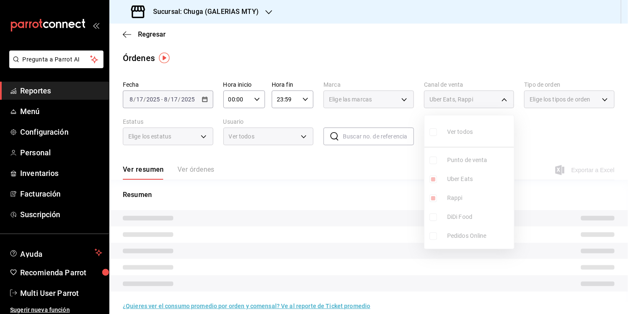
click at [455, 197] on span "Rappi" at bounding box center [479, 197] width 64 height 9
type input "UBER_EATS"
checkbox input "false"
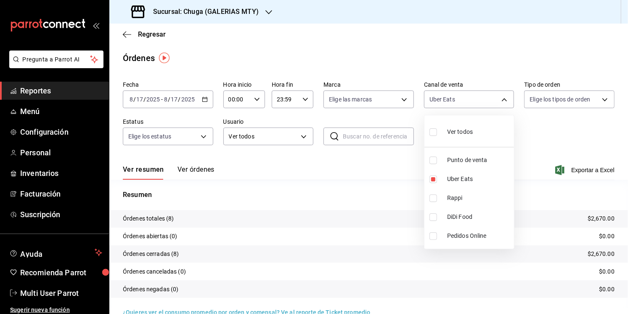
click at [342, 197] on div at bounding box center [314, 157] width 628 height 314
click at [593, 218] on p "$2,670.00" at bounding box center [601, 218] width 27 height 9
click at [473, 97] on body "Pregunta a Parrot AI Reportes Menú Configuración Personal Inventarios Facturaci…" at bounding box center [314, 157] width 628 height 314
click at [458, 160] on span "Punto de venta" at bounding box center [479, 160] width 64 height 9
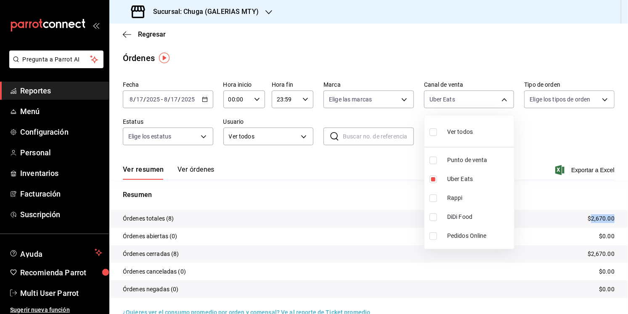
type input "UBER_EATS,PARROT"
checkbox input "true"
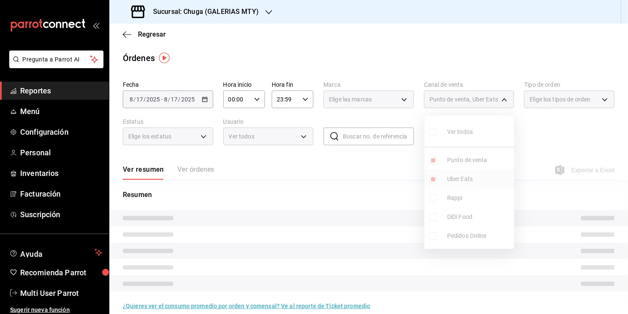
click at [458, 176] on span "Uber Eats" at bounding box center [479, 179] width 64 height 9
type input "PARROT"
checkbox input "false"
click at [364, 201] on div at bounding box center [314, 157] width 628 height 314
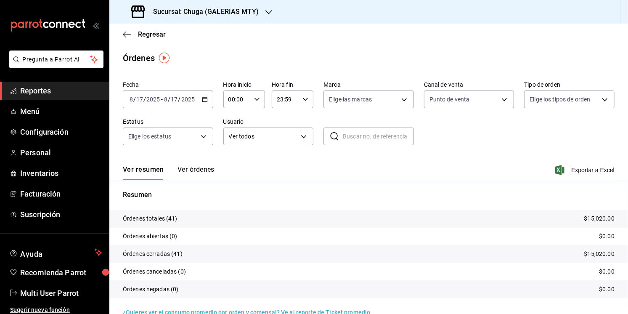
click at [597, 225] on tr "Órdenes totales (41) $15,020.00" at bounding box center [368, 219] width 519 height 18
click at [601, 217] on p "$15,020.00" at bounding box center [599, 218] width 30 height 9
